Goal: Task Accomplishment & Management: Manage account settings

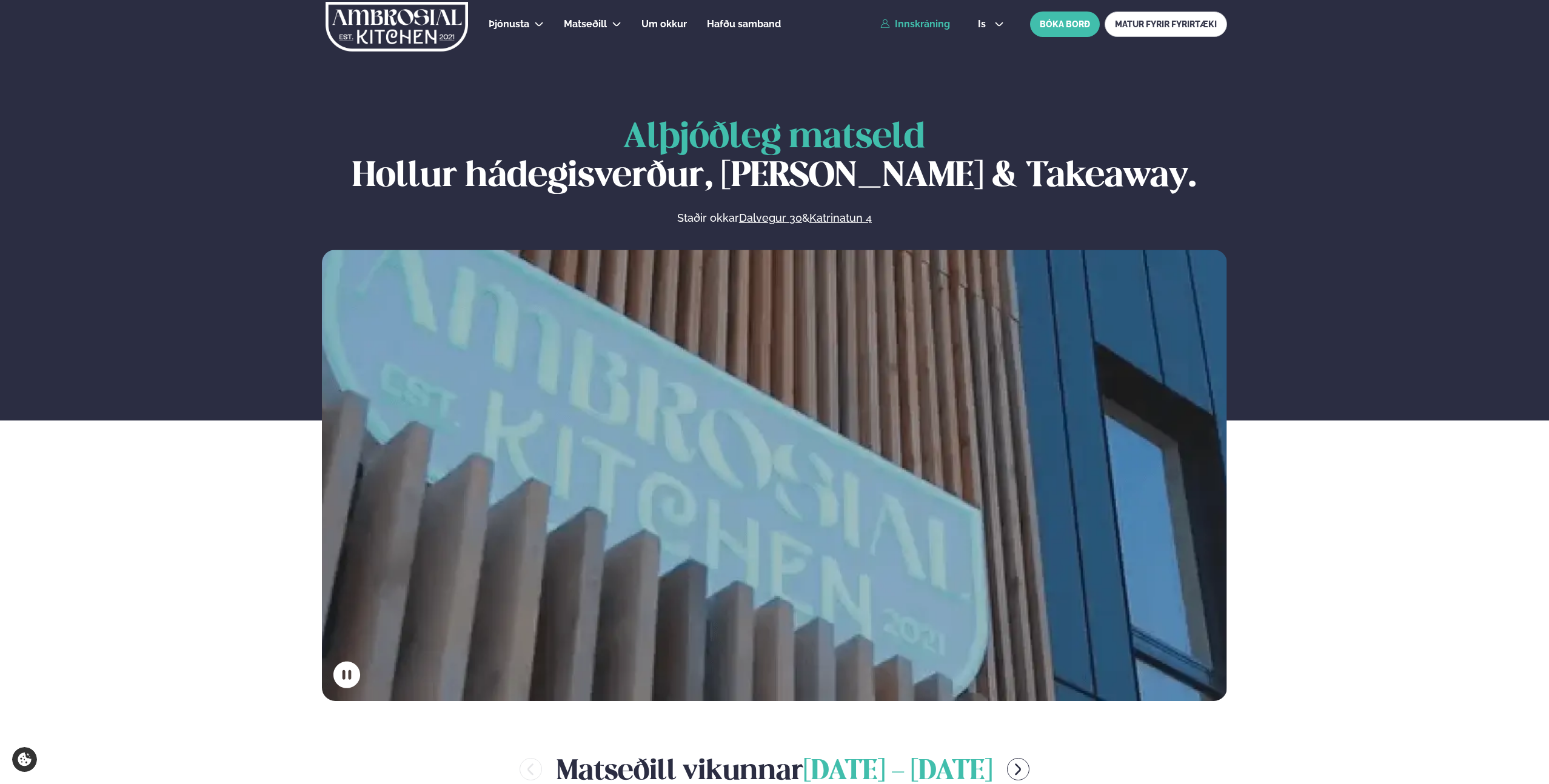
click at [909, 26] on link "Innskráning" at bounding box center [915, 24] width 70 height 11
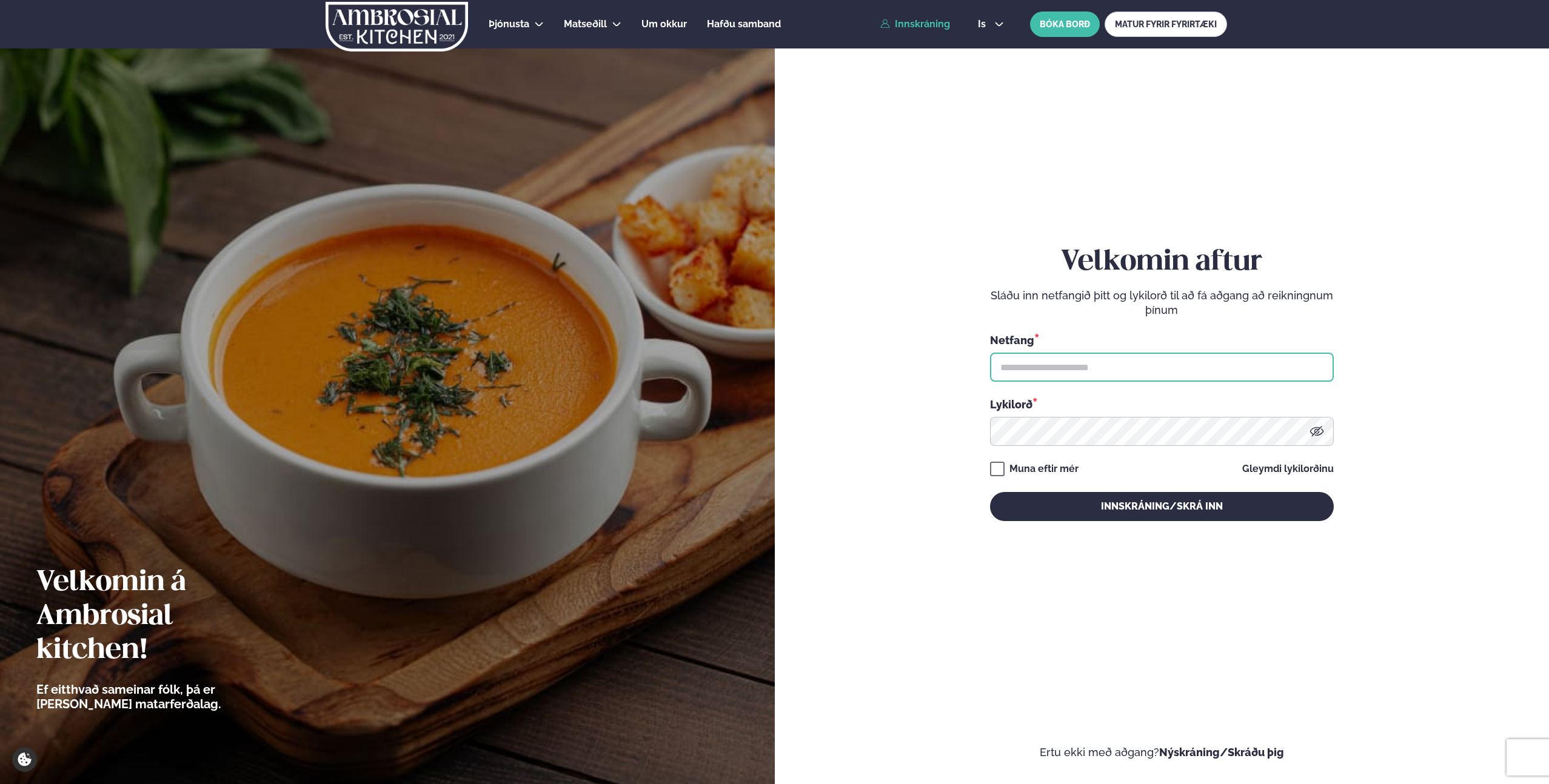
type input "**********"
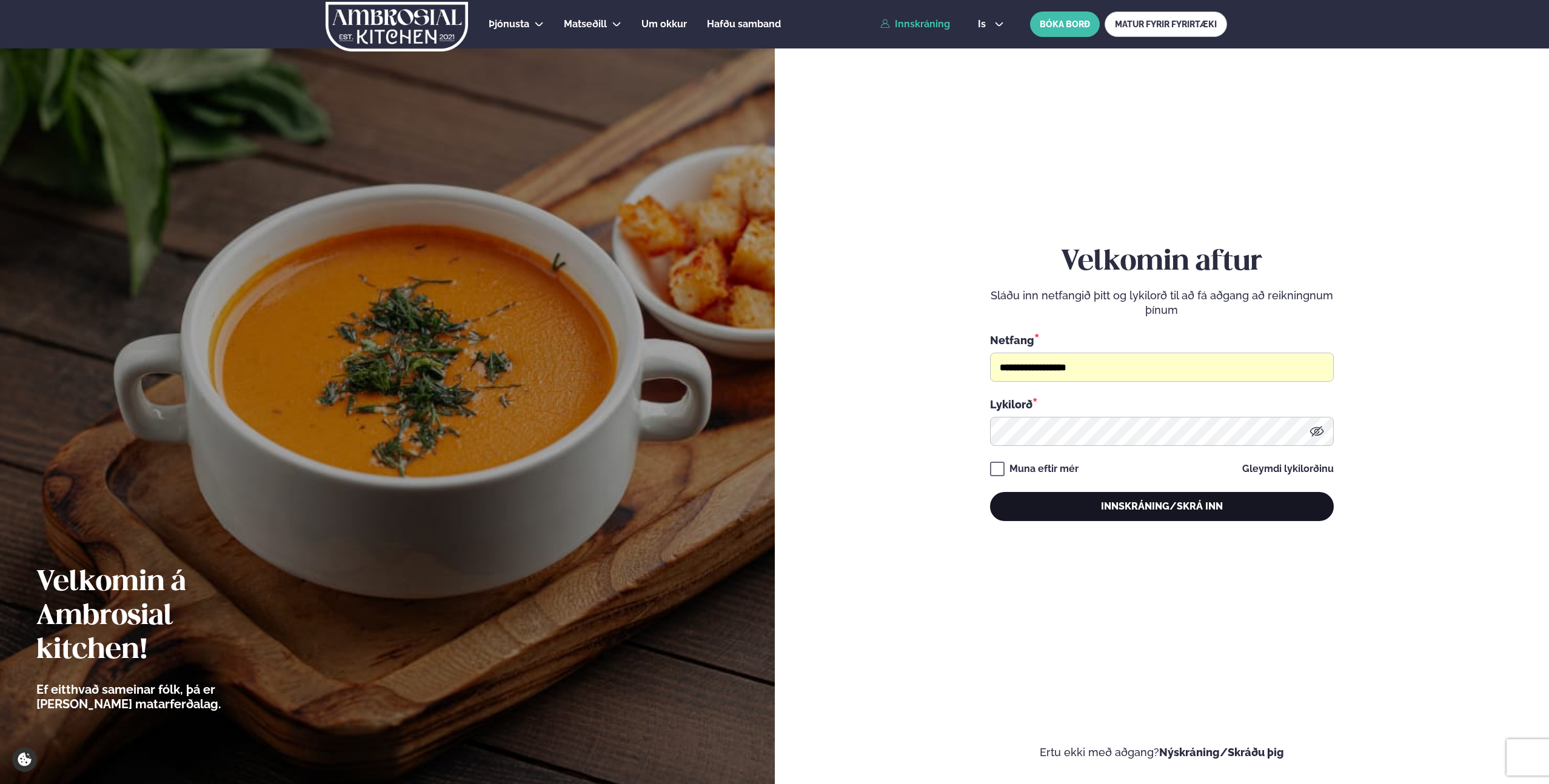
click at [1077, 510] on button "Innskráning/Skrá inn" at bounding box center [1163, 506] width 344 height 29
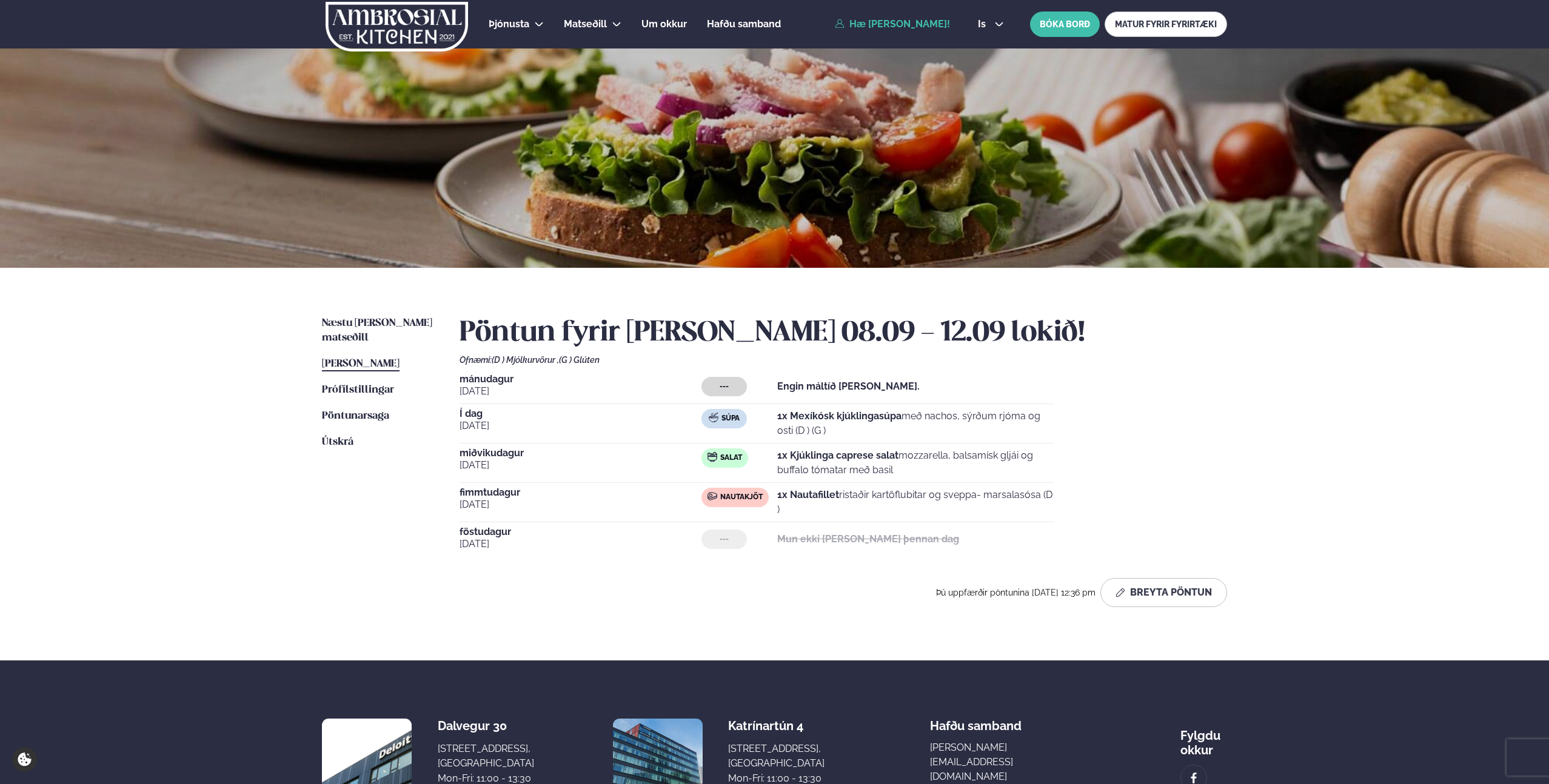
click at [209, 486] on div "Þjónusta Hádegismatur fyrir fyrirtæki Fyrirtækja veitingar Einkapartý Matseðill…" at bounding box center [774, 455] width 1549 height 911
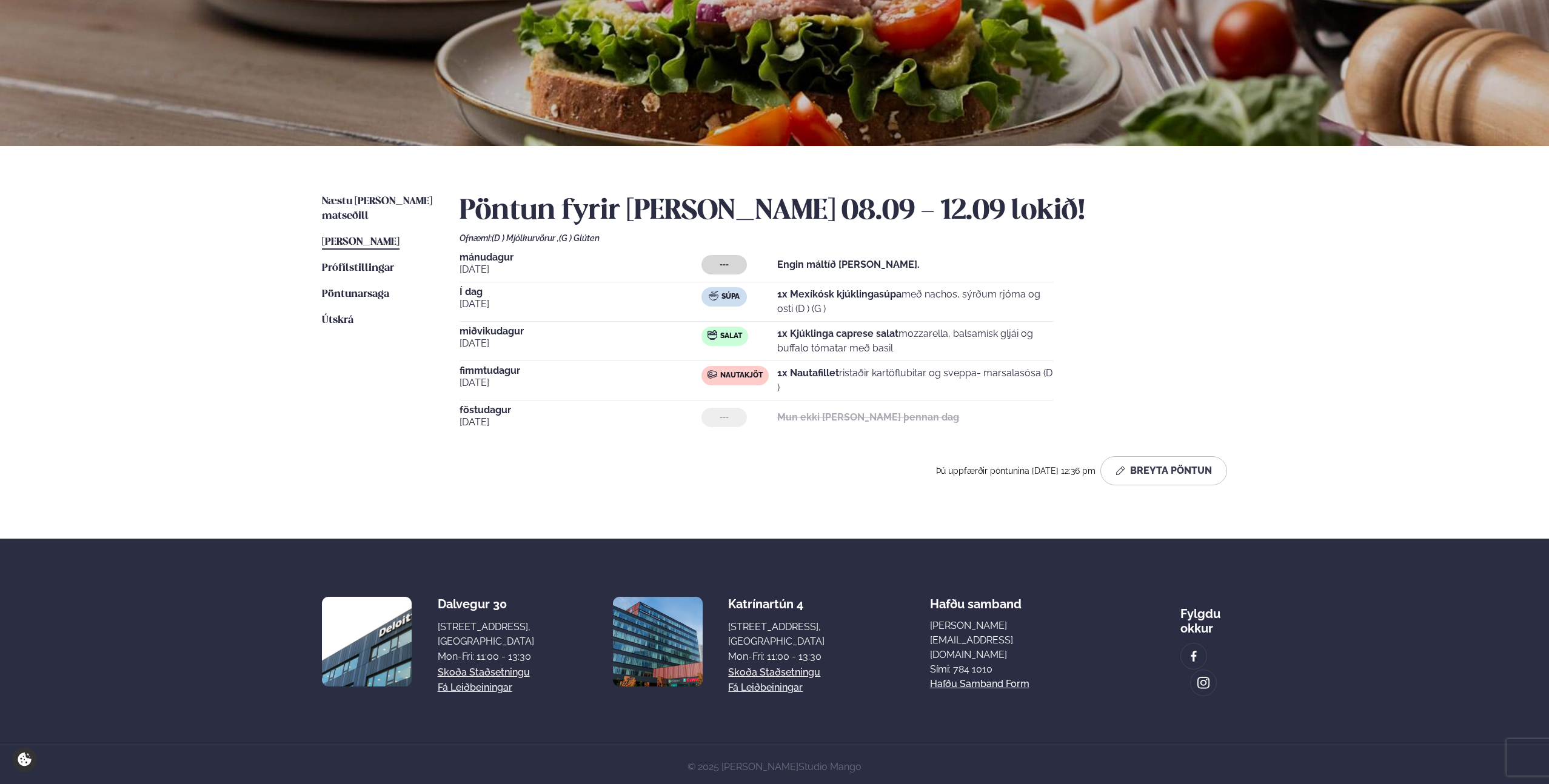
scroll to position [115, 0]
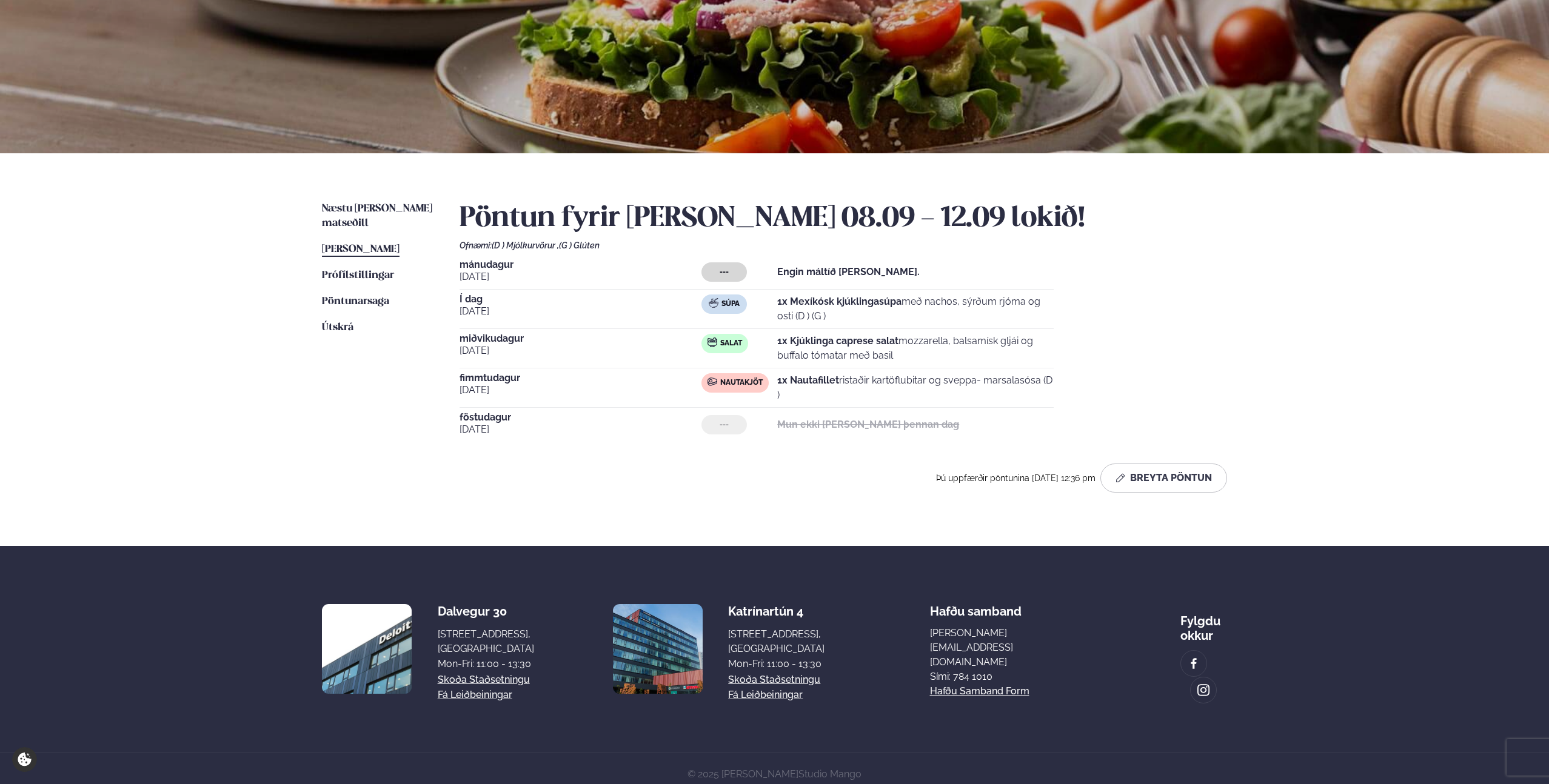
click at [150, 575] on footer "Dalvegur 30 Dalvegur 30, [GEOGRAPHIC_DATA], [GEOGRAPHIC_DATA] Mon-Fri: 11:00 - …" at bounding box center [774, 670] width 1549 height 250
click at [143, 385] on div "Þjónusta Hádegismatur fyrir fyrirtæki Fyrirtækja veitingar Einkapartý Matseðill…" at bounding box center [774, 341] width 1549 height 911
click at [201, 411] on div "Þjónusta Hádegismatur fyrir fyrirtæki Fyrirtækja veitingar Einkapartý Matseðill…" at bounding box center [774, 341] width 1549 height 911
click at [352, 424] on ul "Næstu [PERSON_NAME] matseðill Næsta vika [PERSON_NAME] matseðill [PERSON_NAME] …" at bounding box center [378, 352] width 113 height 301
click at [165, 404] on div "Þjónusta Hádegismatur fyrir fyrirtæki Fyrirtækja veitingar Einkapartý Matseðill…" at bounding box center [774, 341] width 1549 height 911
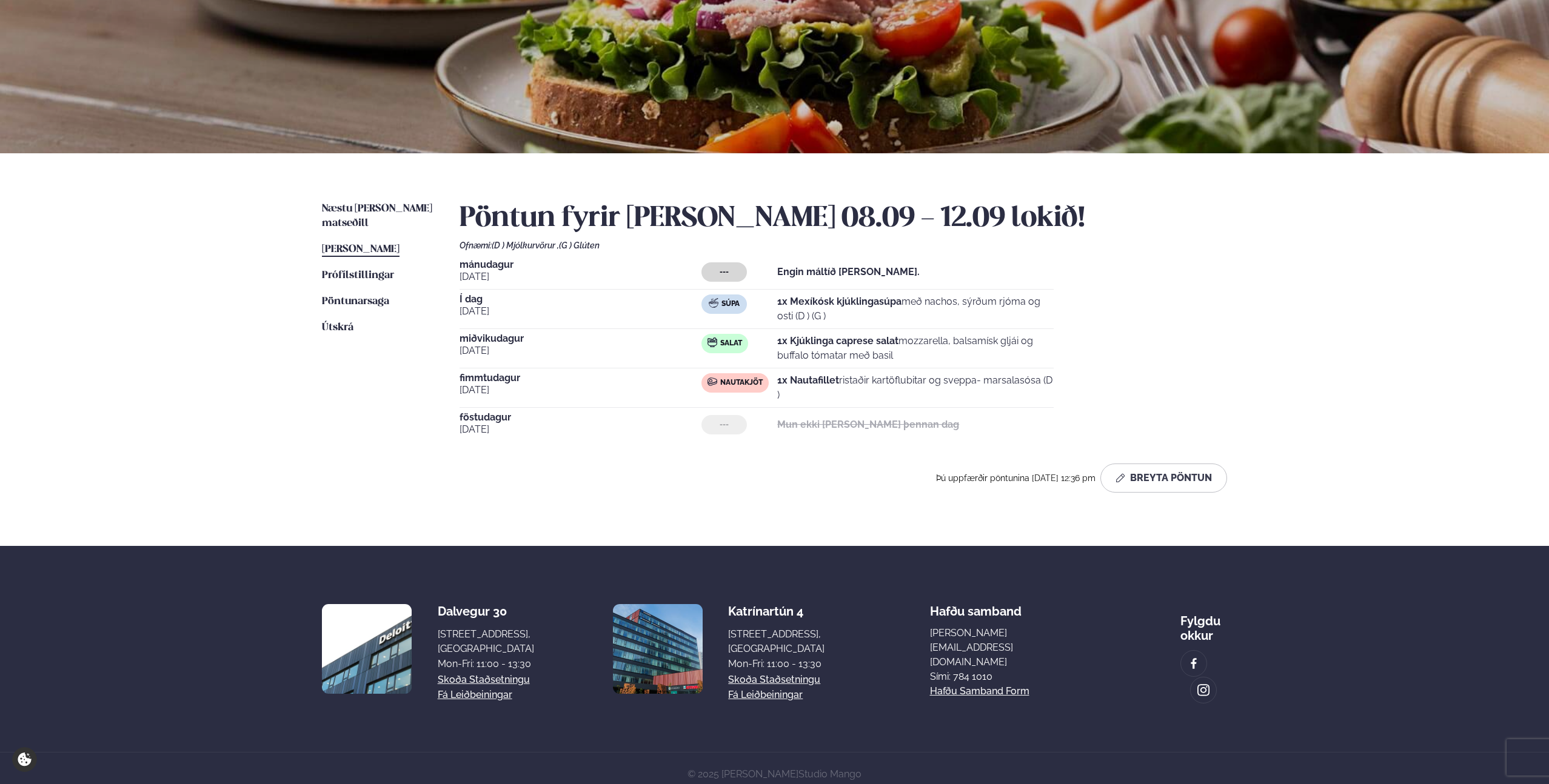
click at [159, 337] on div "Þjónusta Hádegismatur fyrir fyrirtæki Fyrirtækja veitingar Einkapartý Matseðill…" at bounding box center [774, 341] width 1549 height 911
click at [259, 356] on div "Þjónusta Hádegismatur fyrir fyrirtæki Fyrirtækja veitingar Einkapartý Matseðill…" at bounding box center [774, 341] width 1549 height 911
click at [192, 303] on div "Þjónusta Hádegismatur fyrir fyrirtæki Fyrirtækja veitingar Einkapartý Matseðill…" at bounding box center [774, 341] width 1549 height 911
